Goal: Find specific page/section: Find specific page/section

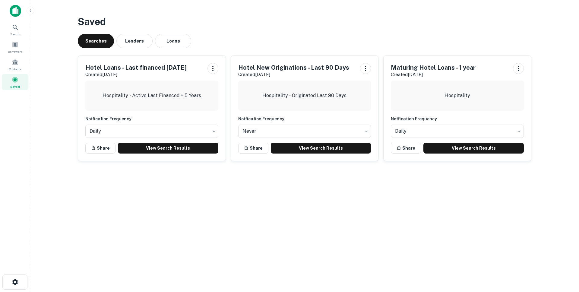
drag, startPoint x: 0, startPoint y: 0, endPoint x: 252, endPoint y: 5, distance: 251.7
click at [252, 5] on main "Saved Searches Lenders Loans Hotel Loans - Last financed 5 years ago Created Au…" at bounding box center [304, 146] width 549 height 292
click at [156, 68] on h5 "Hotel Loans - Last financed 5 years ago" at bounding box center [135, 67] width 101 height 9
click at [373, 46] on div "Searches Lenders Loans" at bounding box center [305, 41] width 454 height 14
click at [451, 151] on link "View Search Results" at bounding box center [474, 148] width 100 height 11
